Goal: Navigation & Orientation: Find specific page/section

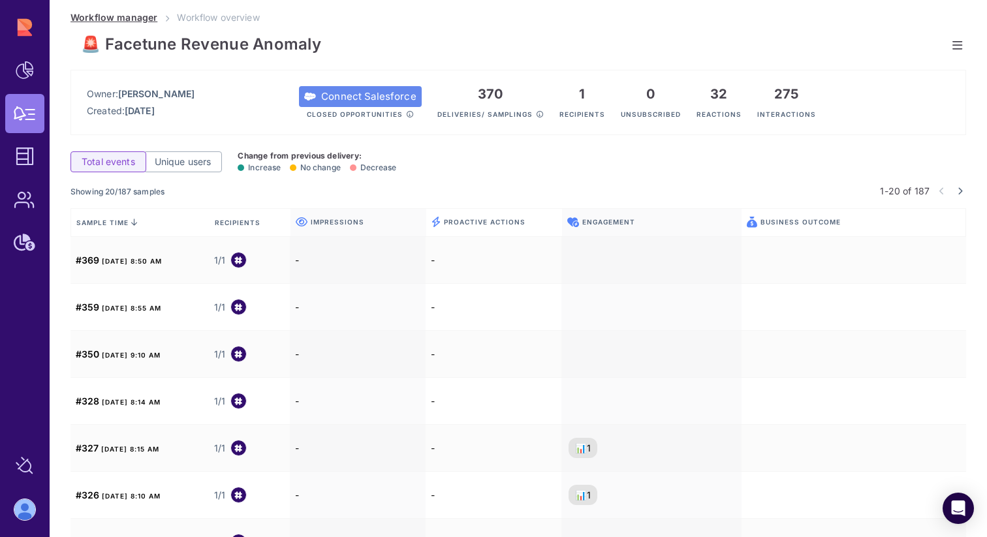
click at [144, 18] on link "Workflow manager" at bounding box center [114, 17] width 87 height 11
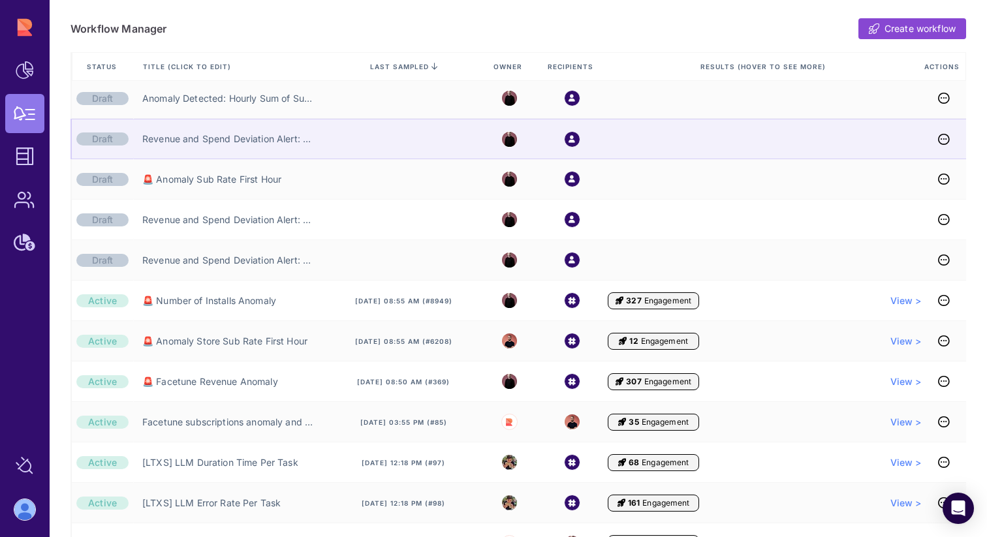
scroll to position [246, 0]
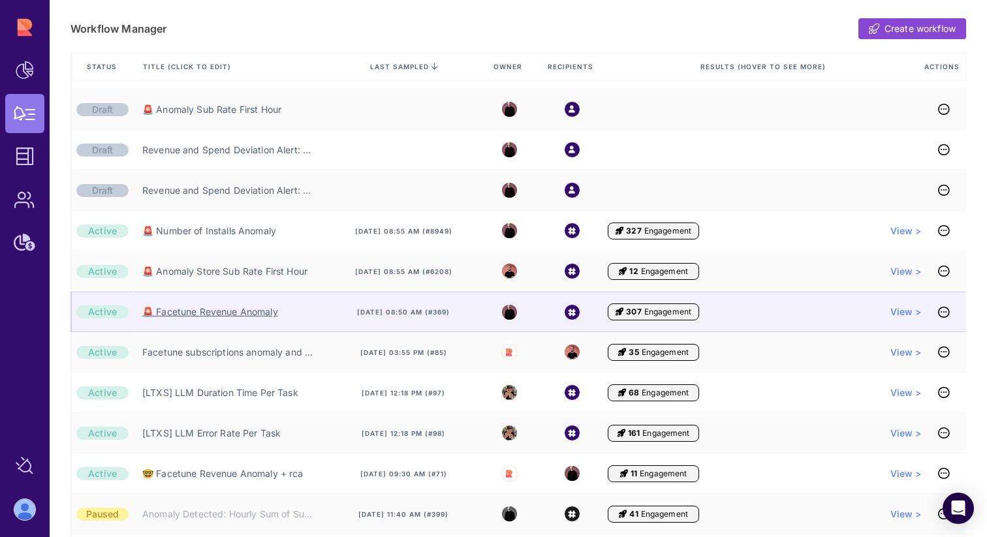
click at [230, 315] on link "🚨 Facetune Revenue Anomaly" at bounding box center [210, 312] width 136 height 13
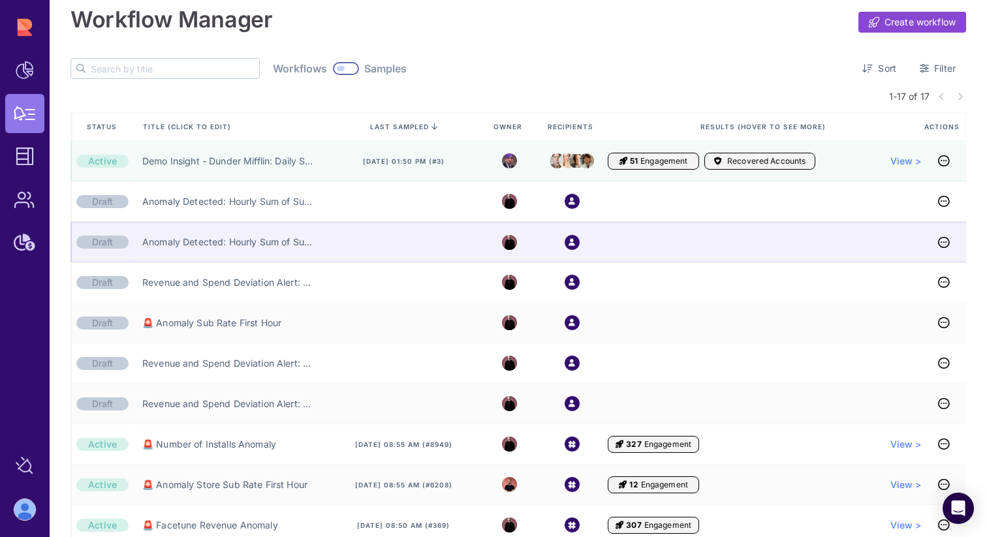
scroll to position [12, 0]
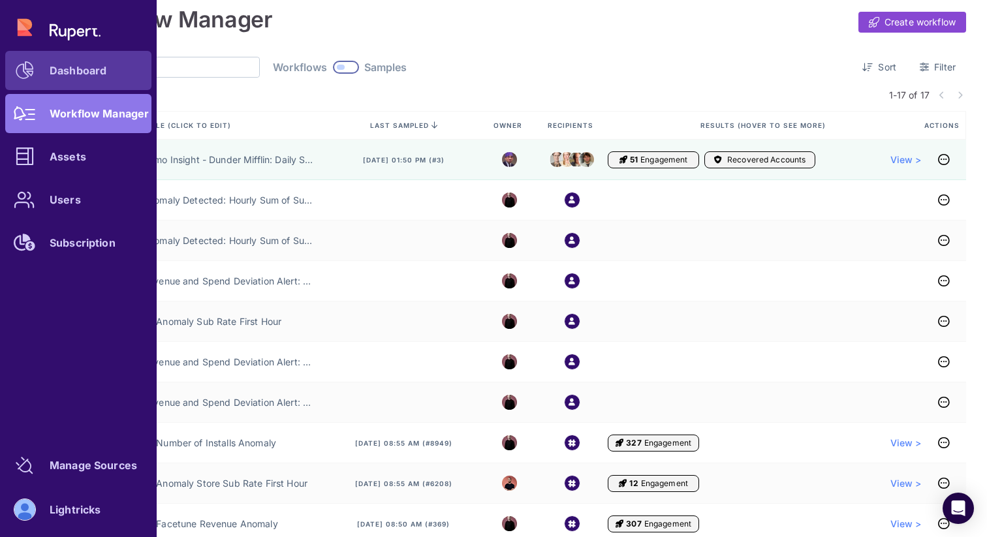
click at [72, 59] on link "Dashboard" at bounding box center [78, 70] width 146 height 39
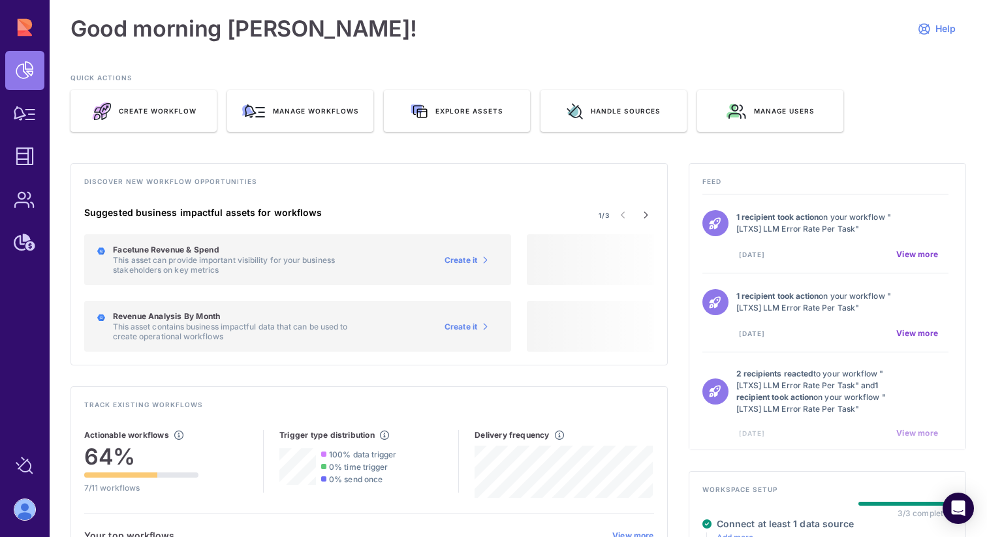
scroll to position [230, 0]
